Goal: Transaction & Acquisition: Purchase product/service

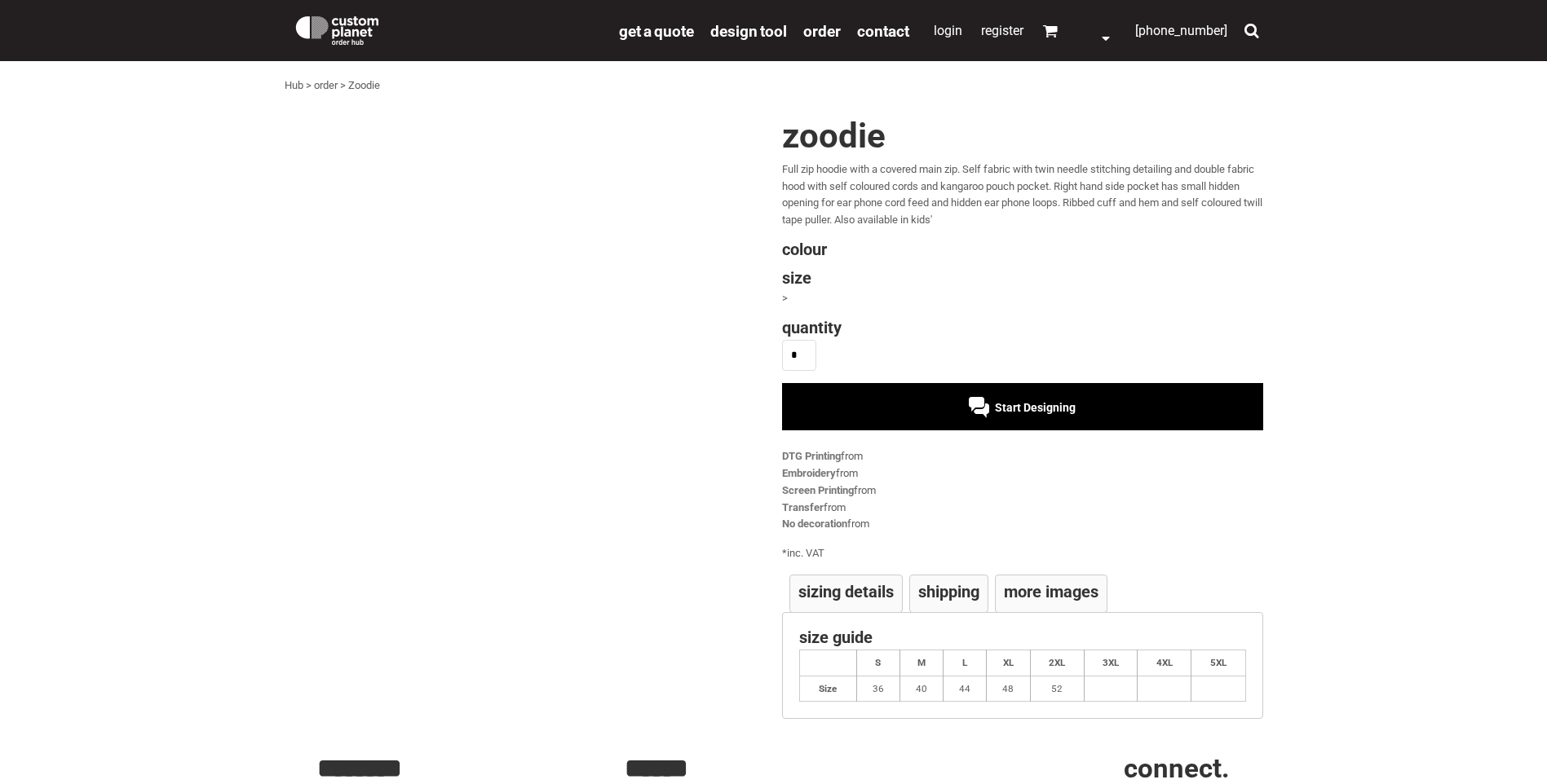
click at [1014, 402] on span "Start Designing" at bounding box center [1035, 408] width 81 height 13
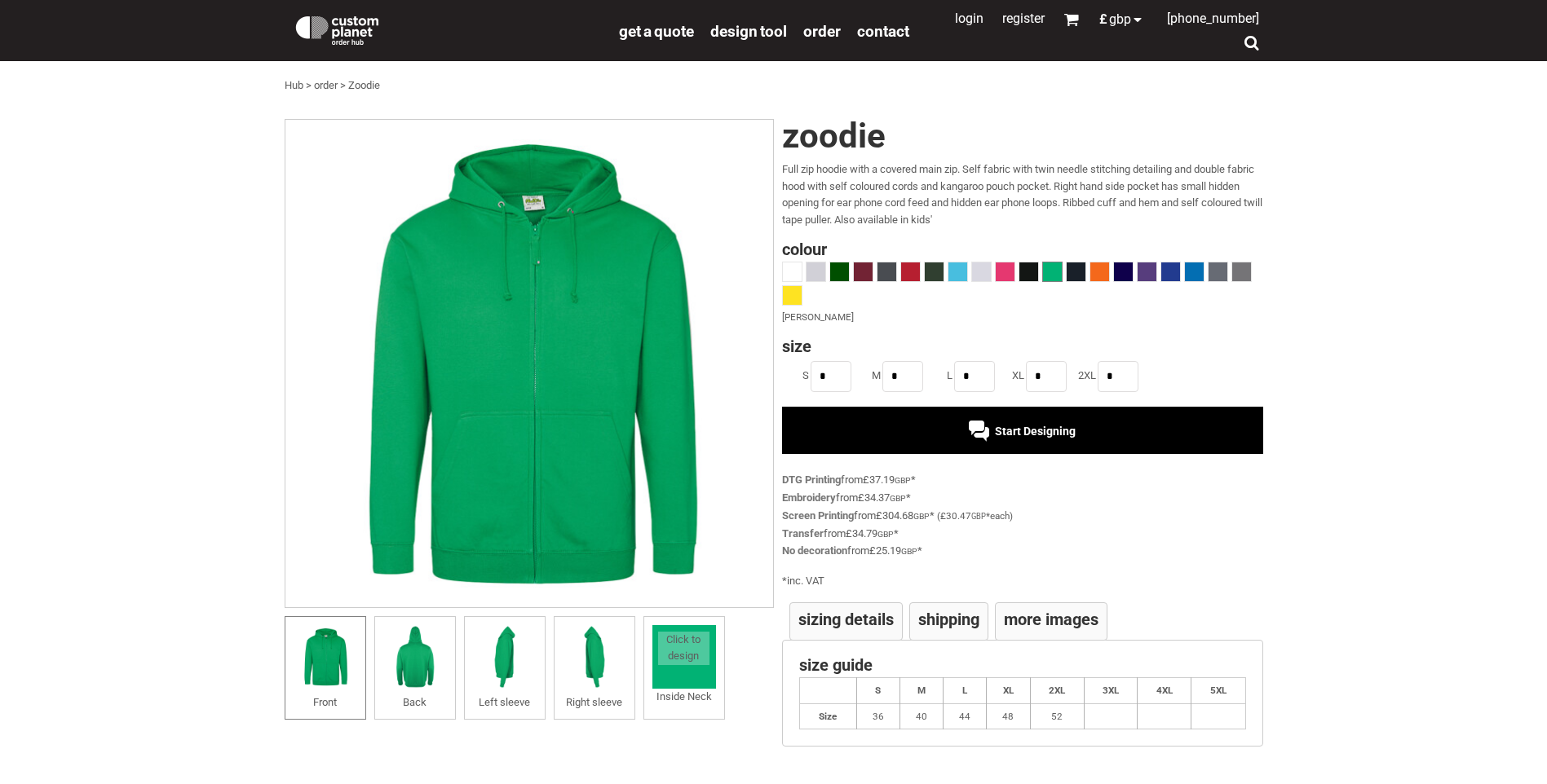
click at [997, 426] on span "Start Designing" at bounding box center [1035, 431] width 81 height 13
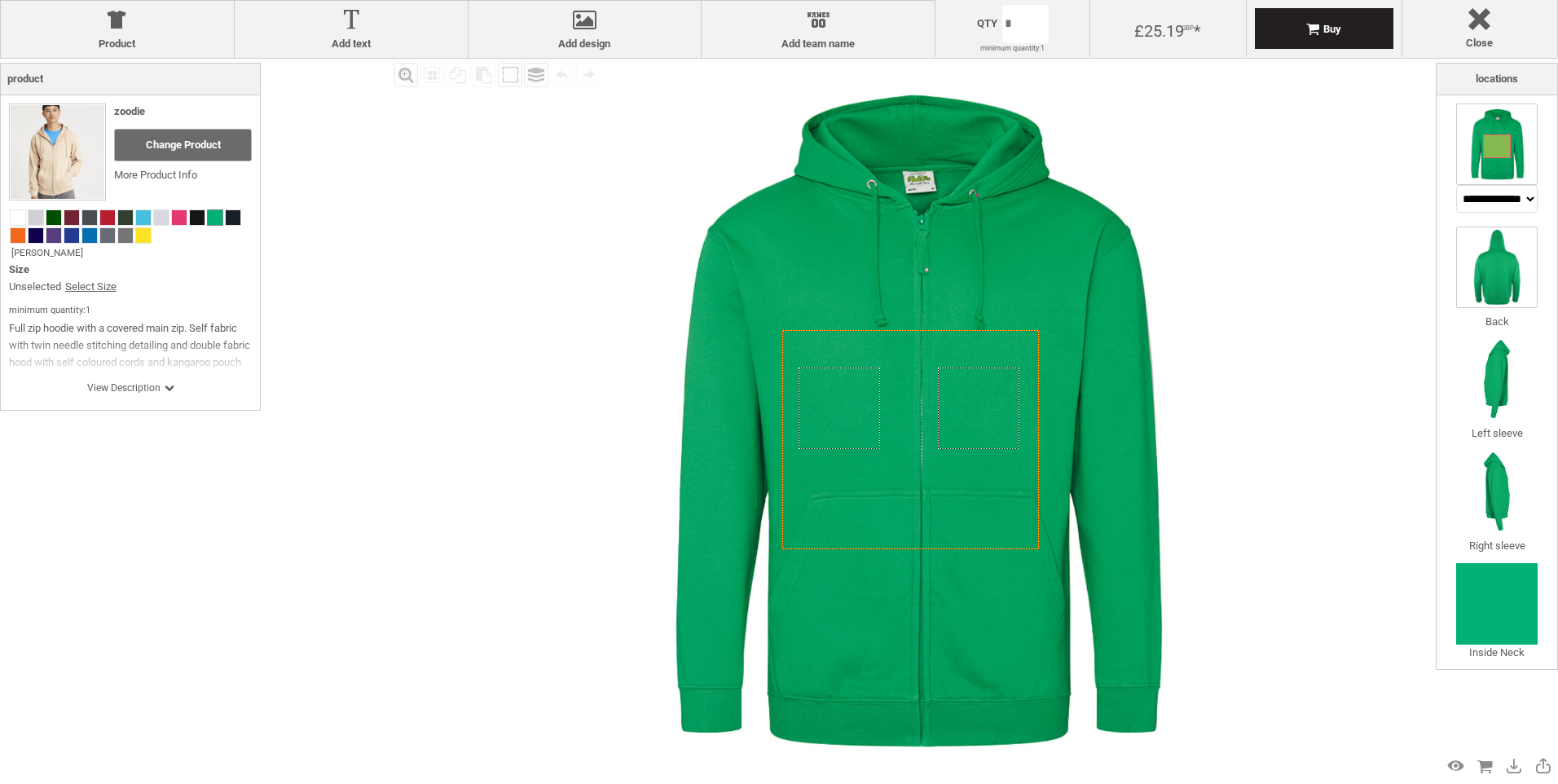
click at [1506, 265] on img at bounding box center [1497, 267] width 82 height 82
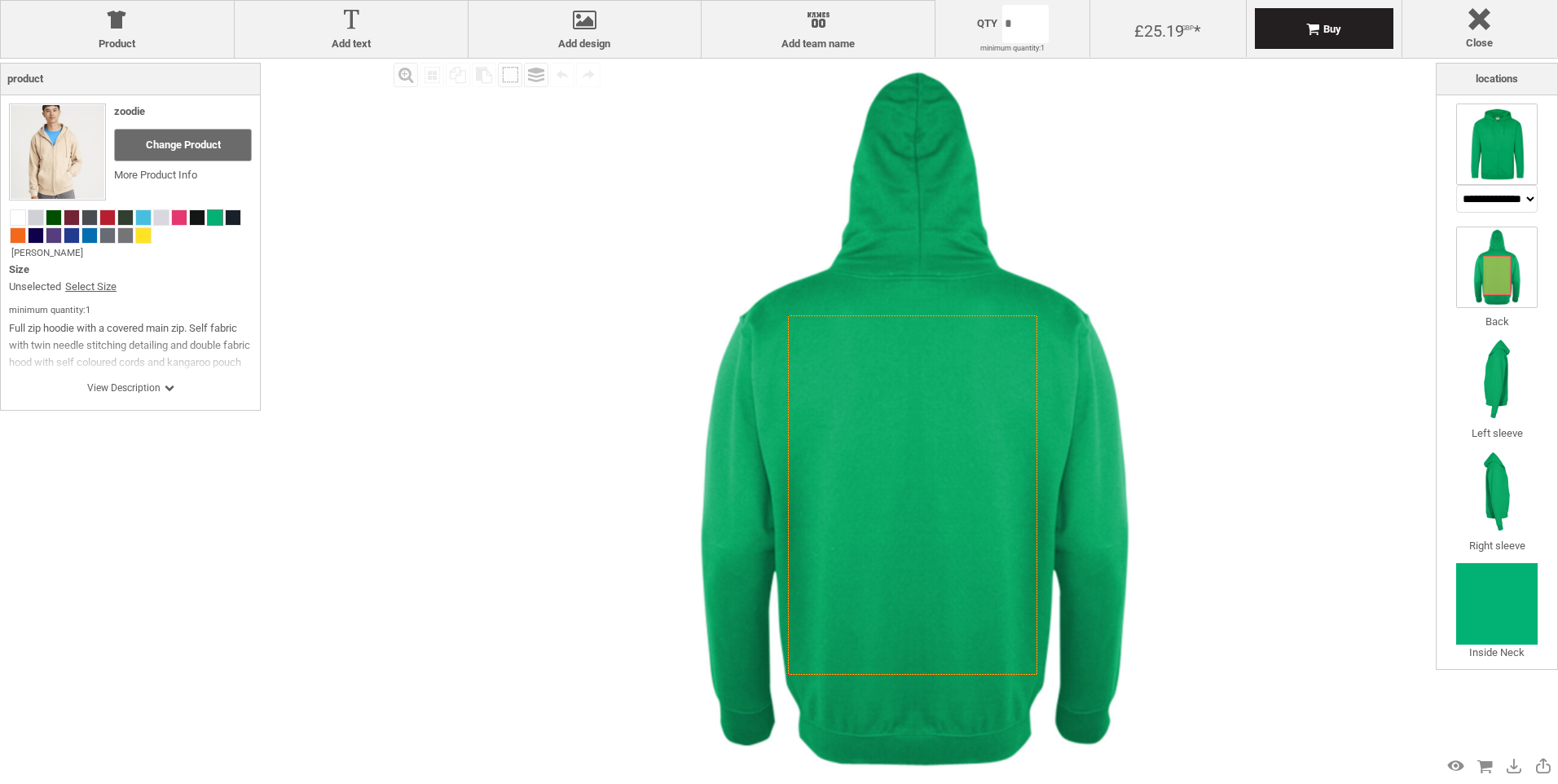
click at [1492, 155] on img at bounding box center [1497, 144] width 82 height 82
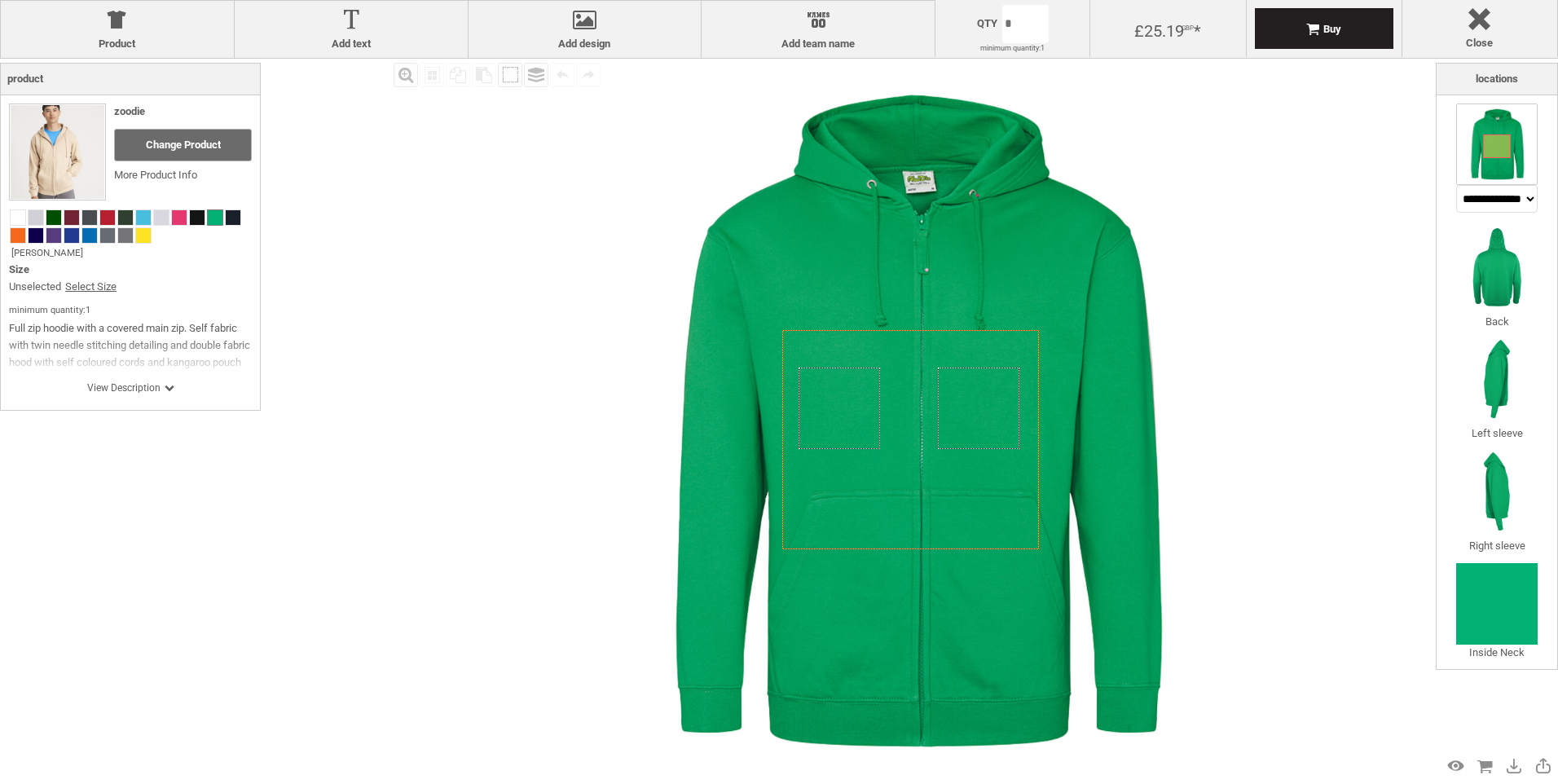
select select "*******"
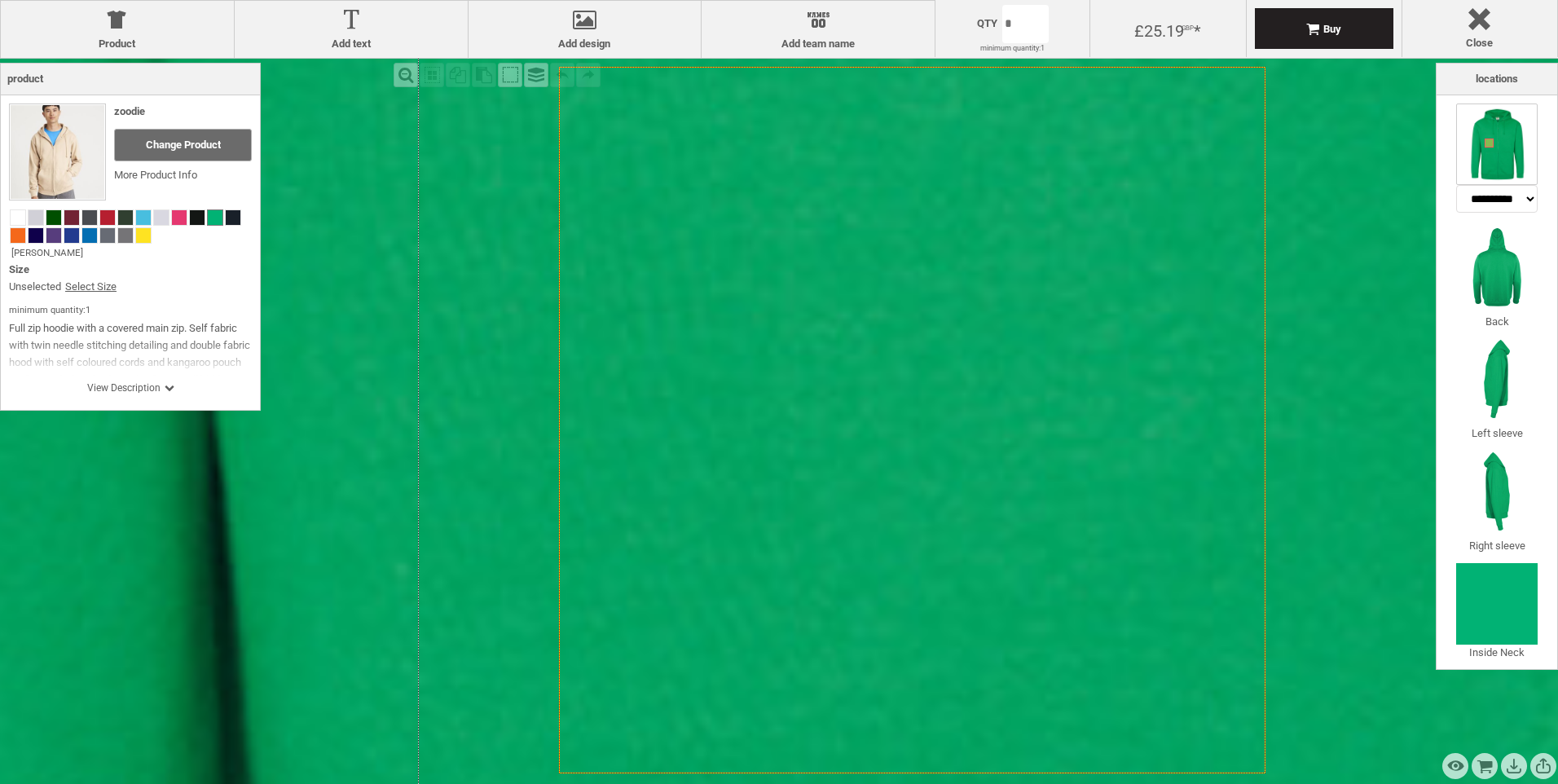
drag, startPoint x: 843, startPoint y: 410, endPoint x: 823, endPoint y: 359, distance: 54.8
click at [823, 359] on div "Created with Raphaël 2.1.2 Created with Raphaël 2.1.2 Created with Raphaël 2.1.…" at bounding box center [1548, 522] width 6281 height 6280
click at [828, 374] on icon "Created with [PERSON_NAME] 2.1.2" at bounding box center [912, 419] width 706 height 706
click at [1484, 7] on div "Close Close" at bounding box center [1481, 29] width 156 height 57
